Goal: Find specific page/section: Find specific page/section

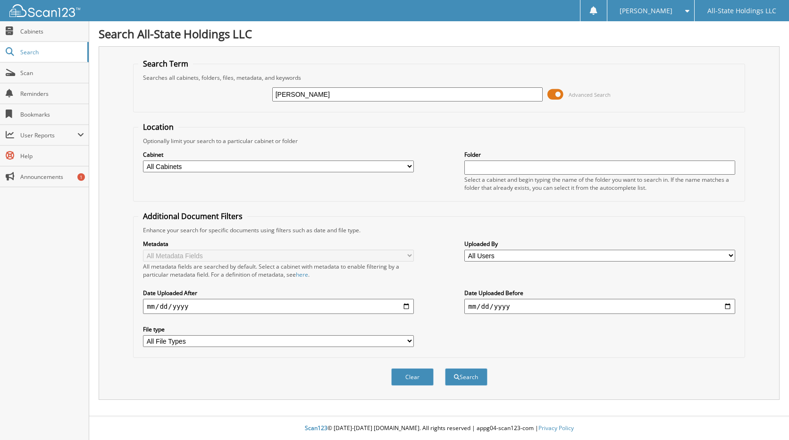
type input "[PERSON_NAME]"
click at [445, 368] on button "Search" at bounding box center [466, 376] width 42 height 17
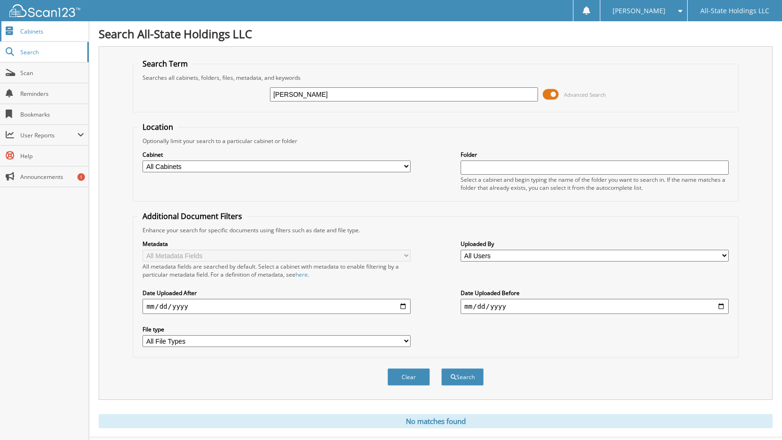
click at [30, 40] on link "Cabinets" at bounding box center [44, 31] width 89 height 20
